Goal: Information Seeking & Learning: Learn about a topic

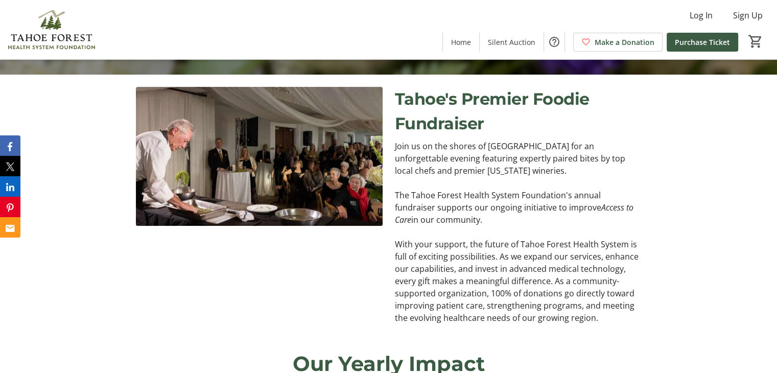
scroll to position [305, 0]
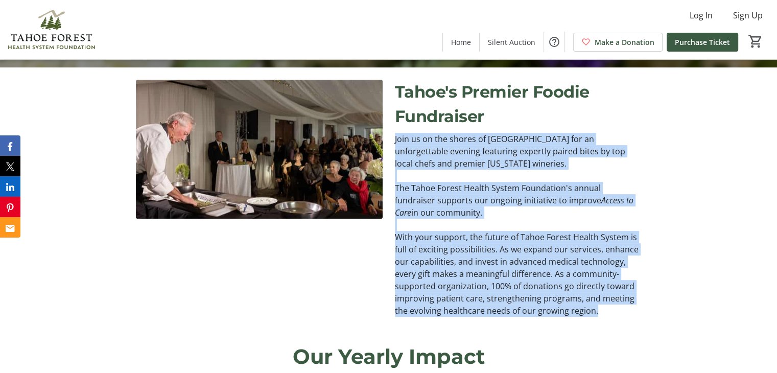
drag, startPoint x: 394, startPoint y: 137, endPoint x: 611, endPoint y: 305, distance: 273.7
click at [611, 305] on div "Join us on the shores of [GEOGRAPHIC_DATA] for an unforgettable evening featuri…" at bounding box center [518, 225] width 247 height 184
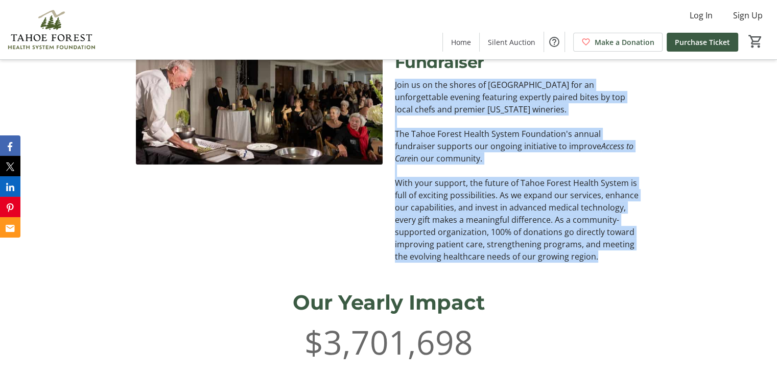
scroll to position [349, 0]
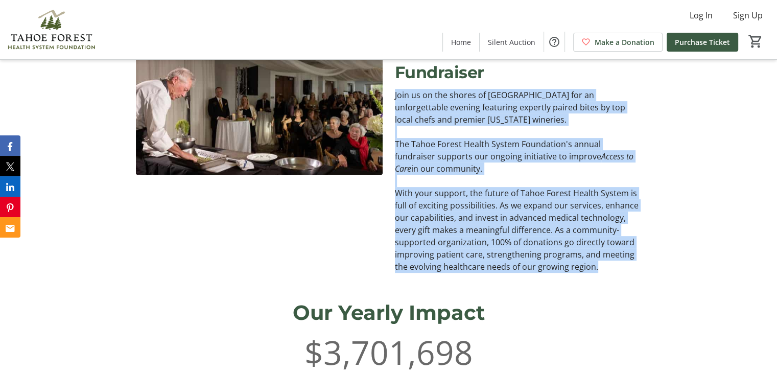
copy div "Join us on the shores of [GEOGRAPHIC_DATA] for an unforgettable evening featuri…"
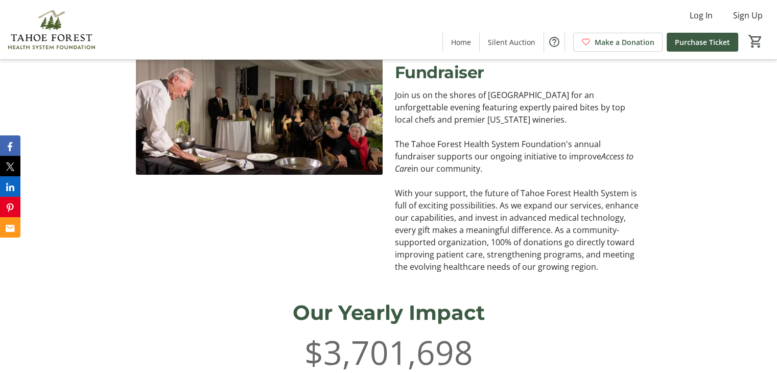
click at [329, 238] on div at bounding box center [259, 154] width 247 height 237
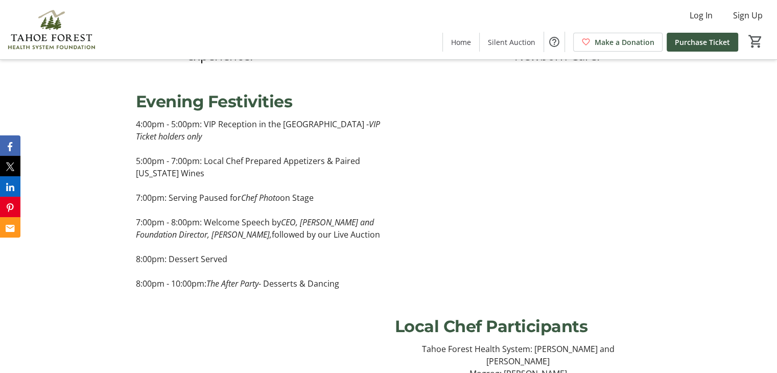
scroll to position [934, 0]
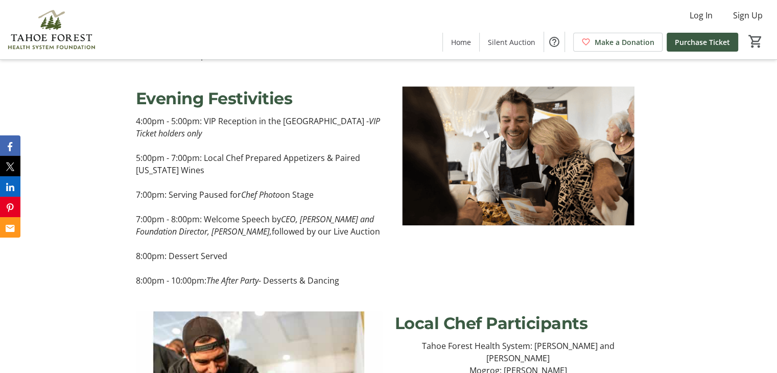
drag, startPoint x: 137, startPoint y: 96, endPoint x: 346, endPoint y: 261, distance: 266.2
click at [346, 261] on div "4:00pm - 5:00pm: VIP Reception in the [GEOGRAPHIC_DATA] - VIP Ticket holders on…" at bounding box center [259, 201] width 247 height 172
copy div "4:00pm - 5:00pm: VIP Reception in the [GEOGRAPHIC_DATA] - VIP Ticket holders on…"
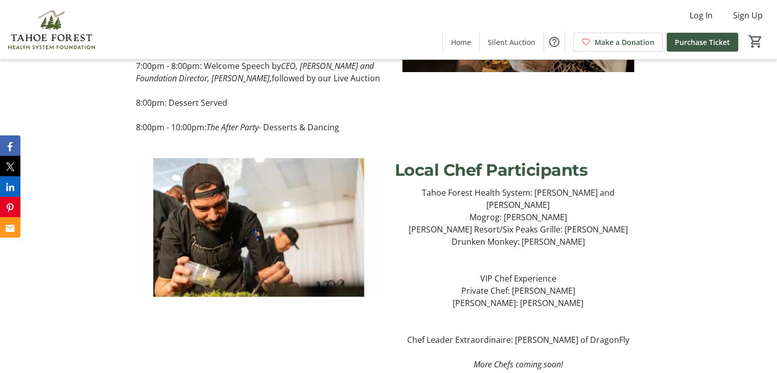
scroll to position [1098, 0]
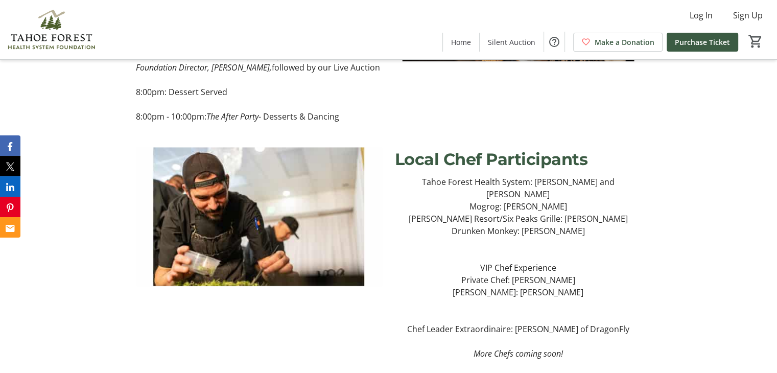
click at [609, 225] on p "Drunken Monkey: [PERSON_NAME]" at bounding box center [518, 231] width 247 height 12
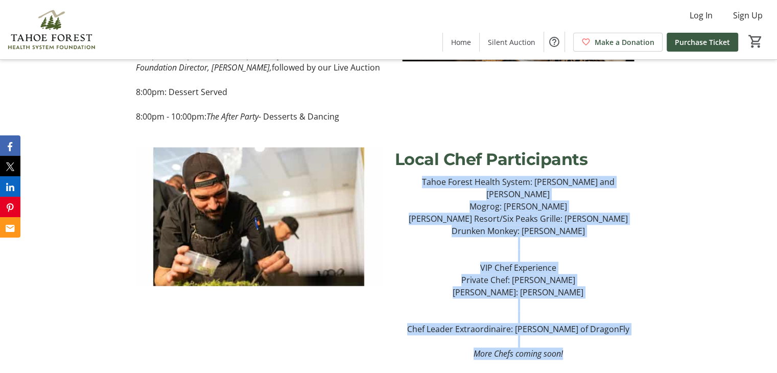
drag, startPoint x: 413, startPoint y: 156, endPoint x: 565, endPoint y: 312, distance: 218.4
click at [565, 312] on div "Tahoe Forest Health System: [PERSON_NAME] and [PERSON_NAME] Mogrog: [PERSON_NAM…" at bounding box center [518, 268] width 247 height 184
copy div "Tahoe Forest Health System: [PERSON_NAME] and [PERSON_NAME] Mogrog: [PERSON_NAM…"
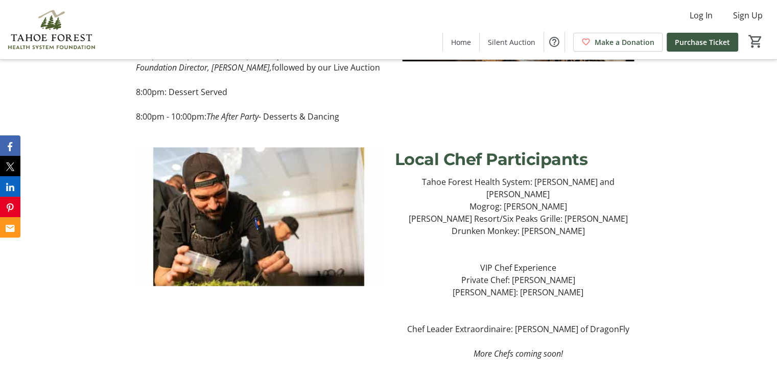
click at [529, 96] on div at bounding box center [518, 22] width 247 height 200
